Goal: Information Seeking & Learning: Learn about a topic

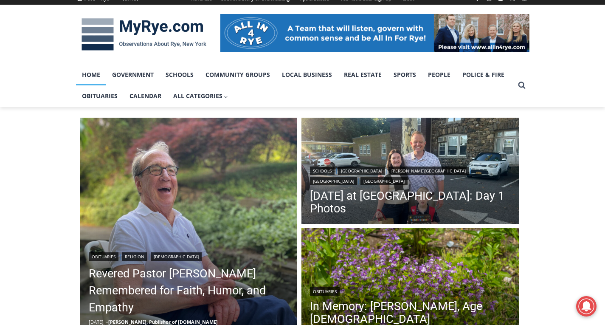
scroll to position [127, 0]
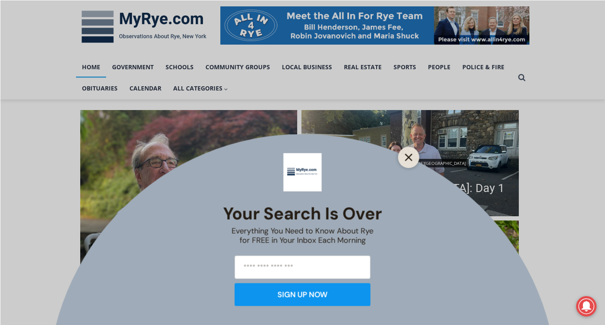
click at [411, 153] on button "Close" at bounding box center [409, 157] width 12 height 12
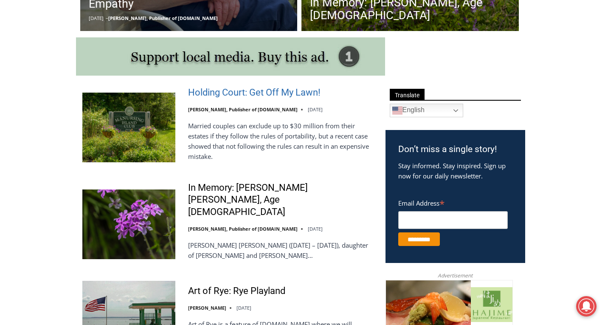
scroll to position [382, 0]
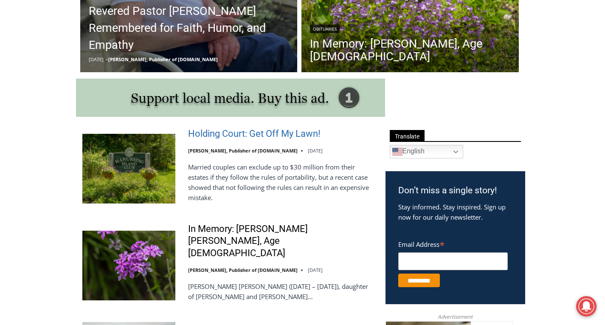
click at [268, 137] on link "Holding Court: Get Off My Lawn!" at bounding box center [254, 134] width 133 height 12
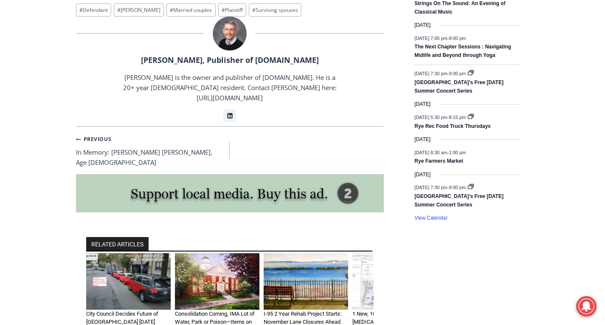
scroll to position [1317, 0]
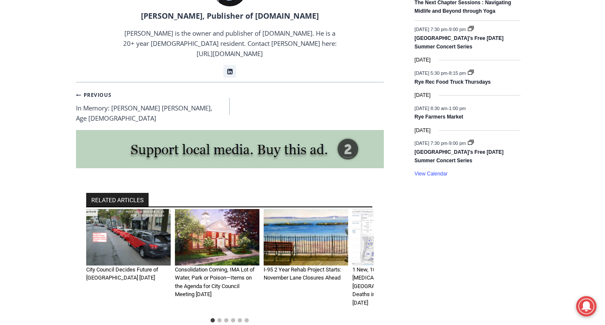
click at [143, 209] on img "1 of 6" at bounding box center [128, 237] width 85 height 57
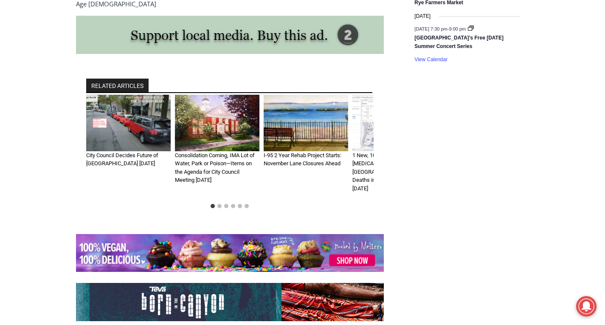
scroll to position [1105, 0]
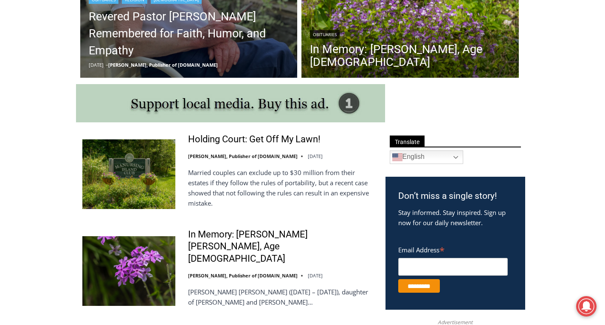
scroll to position [212, 0]
